Goal: Information Seeking & Learning: Learn about a topic

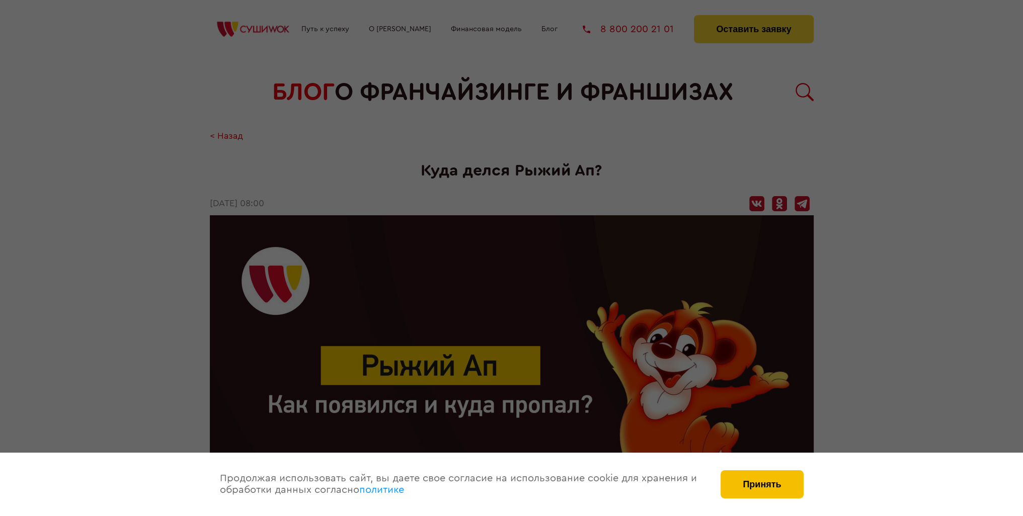
click at [756, 477] on button "Принять" at bounding box center [761, 484] width 83 height 28
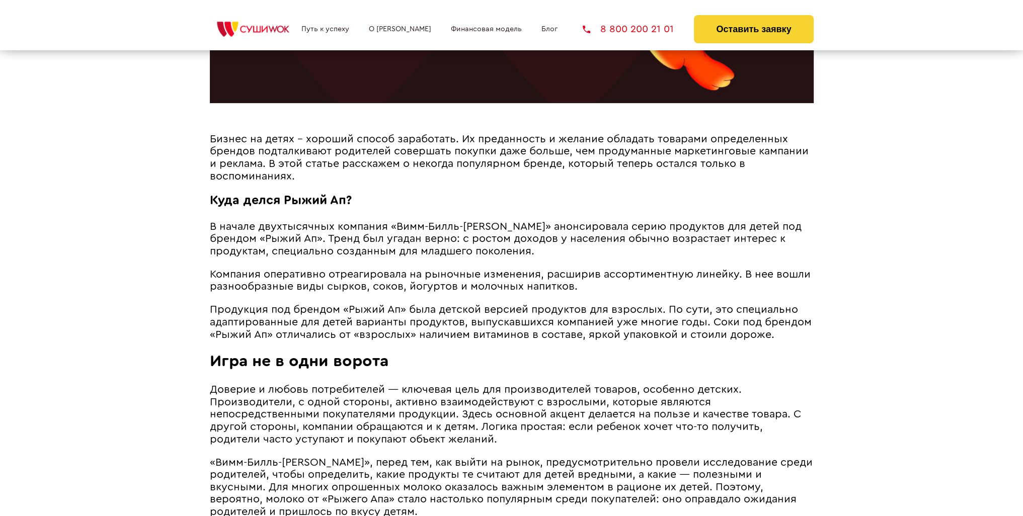
scroll to position [453, 0]
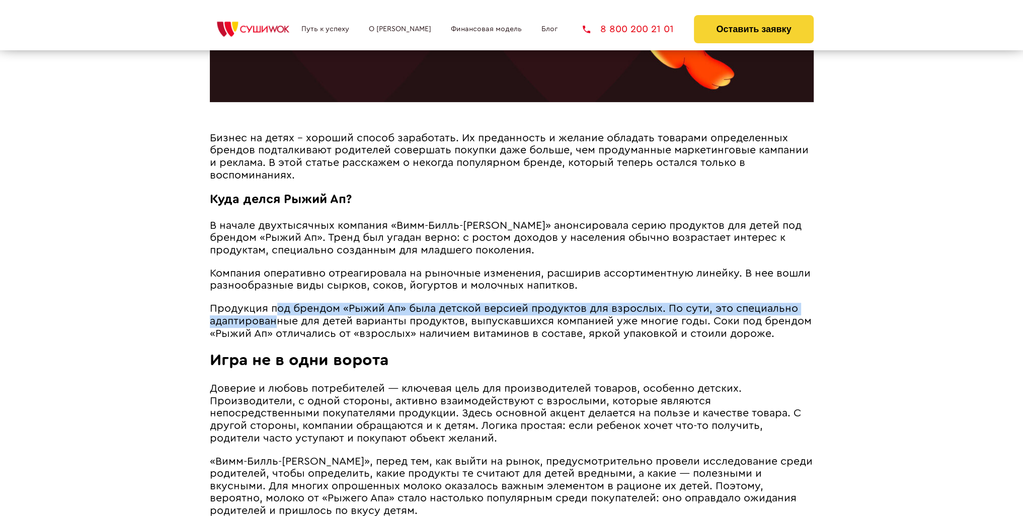
drag, startPoint x: 274, startPoint y: 316, endPoint x: 276, endPoint y: 332, distance: 16.2
click at [276, 332] on span "Продукция под брендом «Рыжий Ап» была детской версией продуктов для взрослых. П…" at bounding box center [511, 320] width 602 height 35
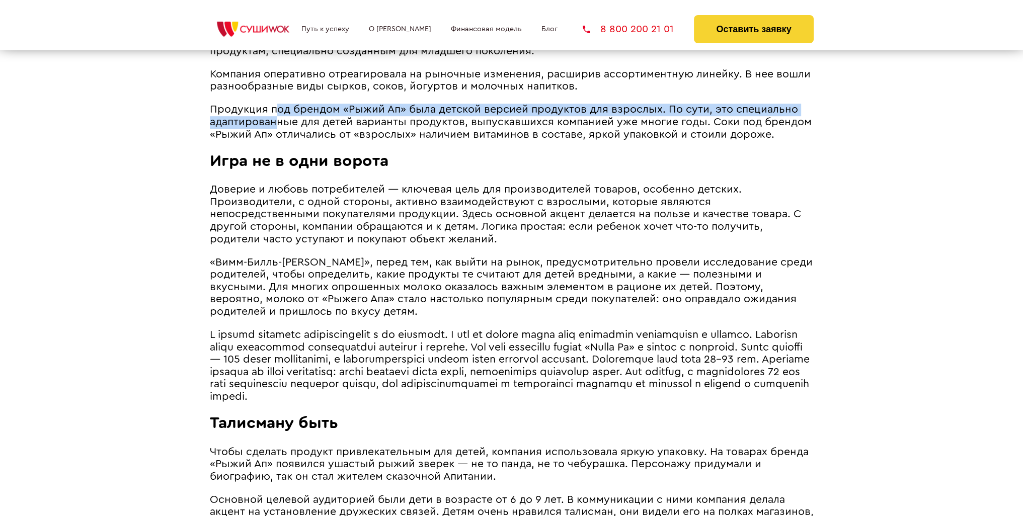
scroll to position [654, 0]
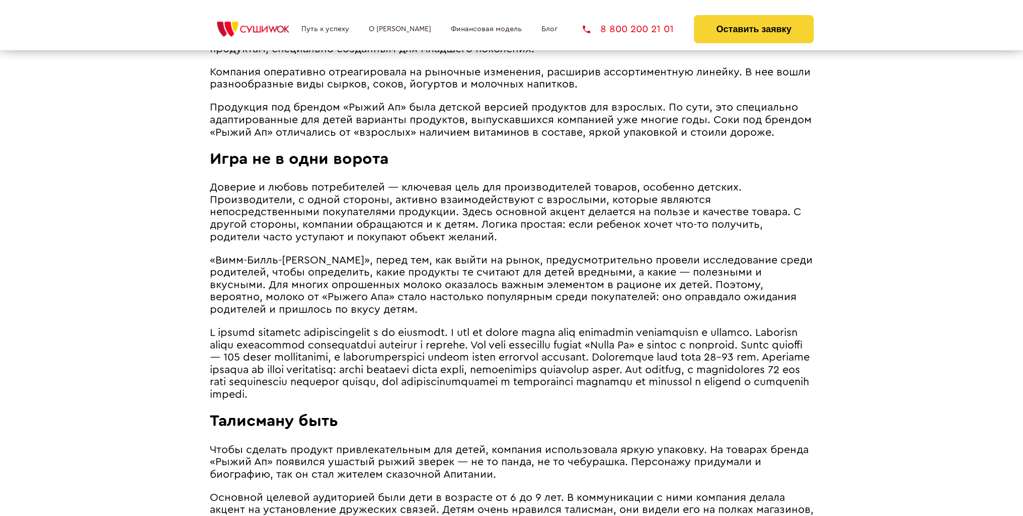
click at [312, 256] on article "Бизнес на детях – хороший способ заработать. Их преданность и желание обладать …" at bounding box center [512, 360] width 604 height 859
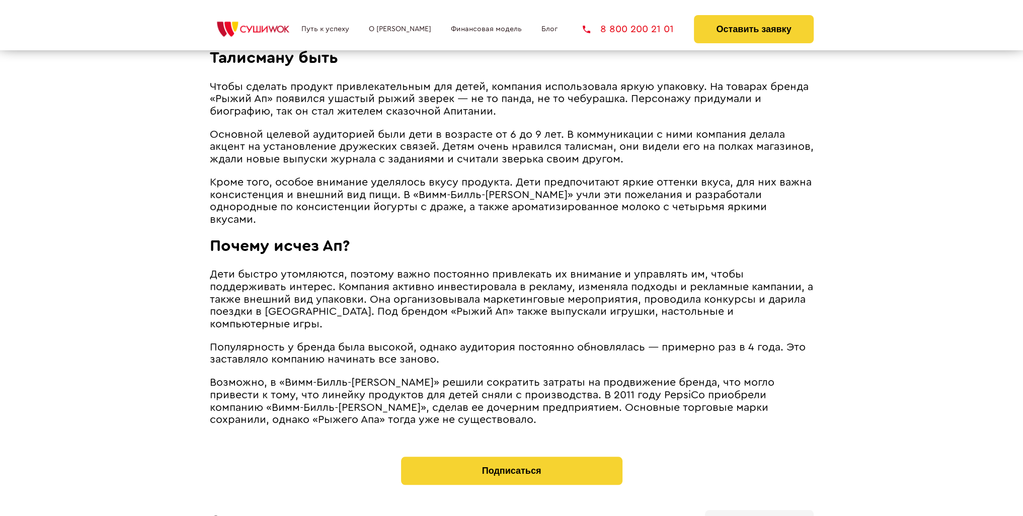
scroll to position [1056, 0]
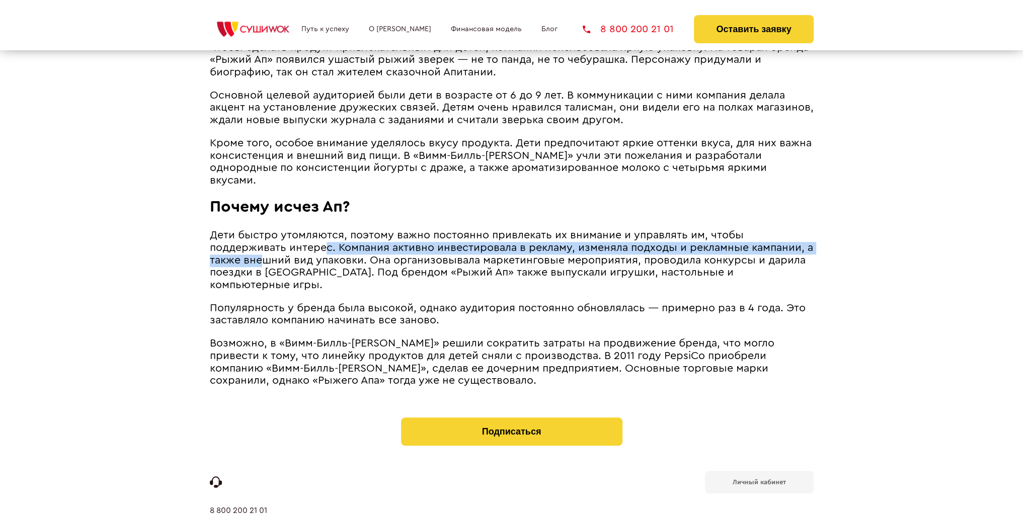
drag, startPoint x: 328, startPoint y: 258, endPoint x: 262, endPoint y: 263, distance: 66.6
click at [262, 263] on span "Дети быстро утомляются, поэтому важно постоянно привлекать их внимание и управл…" at bounding box center [511, 260] width 603 height 60
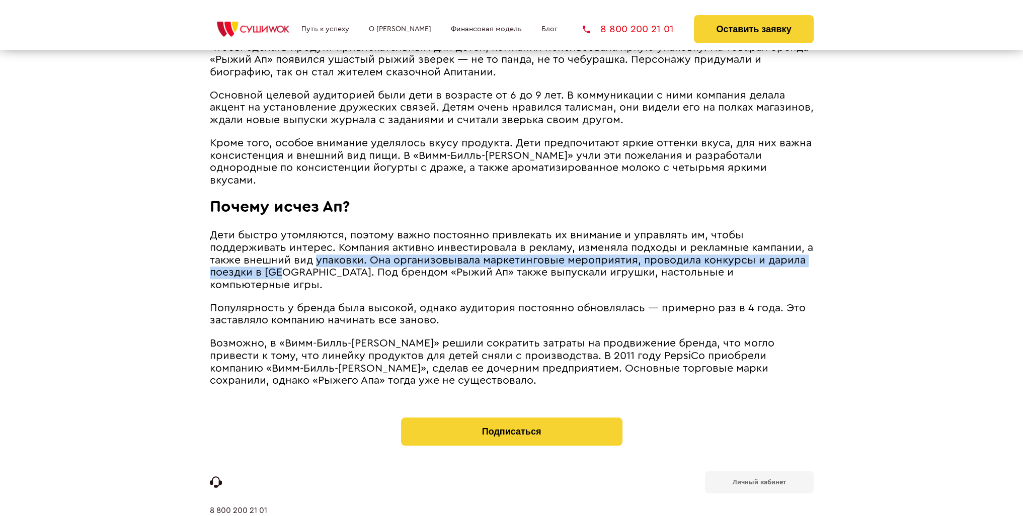
drag, startPoint x: 314, startPoint y: 262, endPoint x: 282, endPoint y: 276, distance: 35.3
click at [282, 276] on span "Дети быстро утомляются, поэтому важно постоянно привлекать их внимание и управл…" at bounding box center [511, 260] width 603 height 60
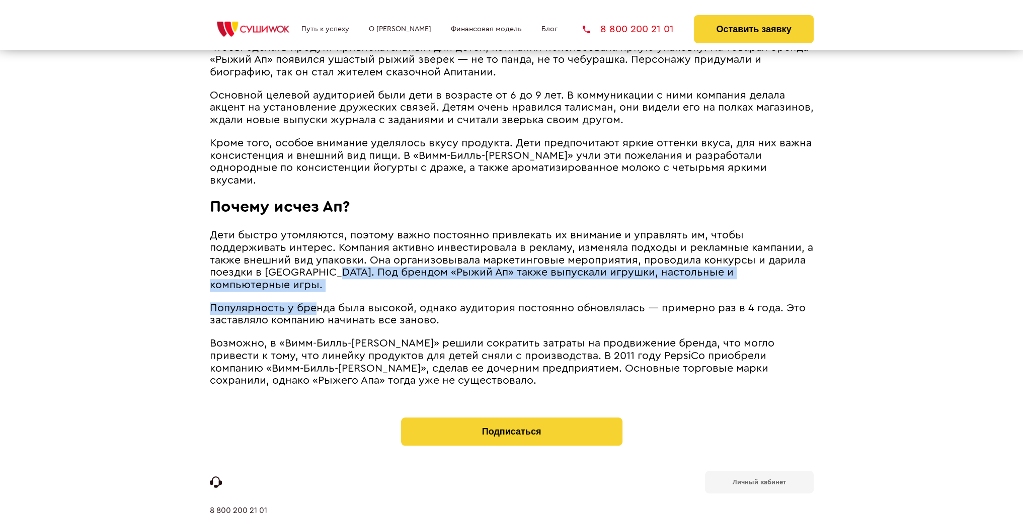
drag, startPoint x: 333, startPoint y: 275, endPoint x: 316, endPoint y: 289, distance: 21.1
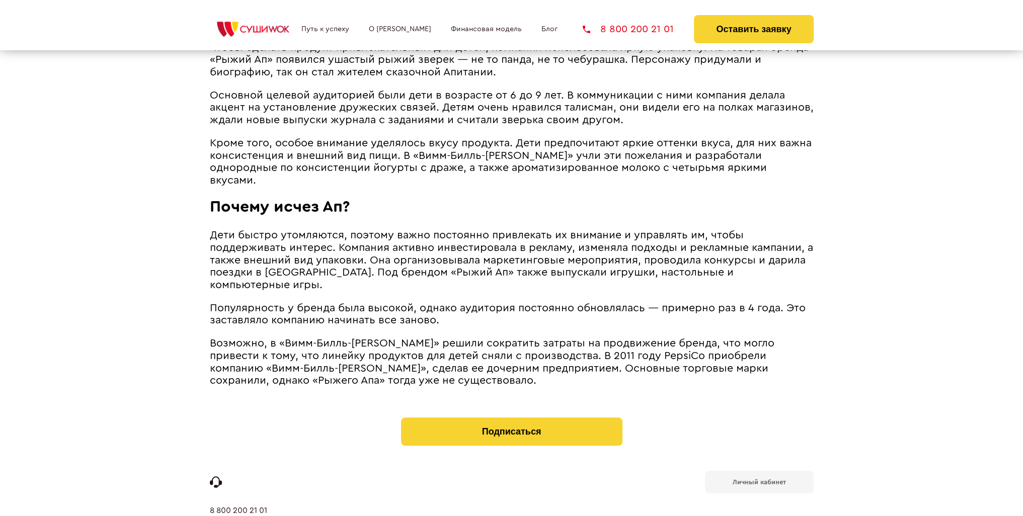
click at [417, 312] on span "Популярность у бренда была высокой, однако аудитория постоянно обновлялась ― пр…" at bounding box center [508, 314] width 596 height 23
